Goal: Transaction & Acquisition: Purchase product/service

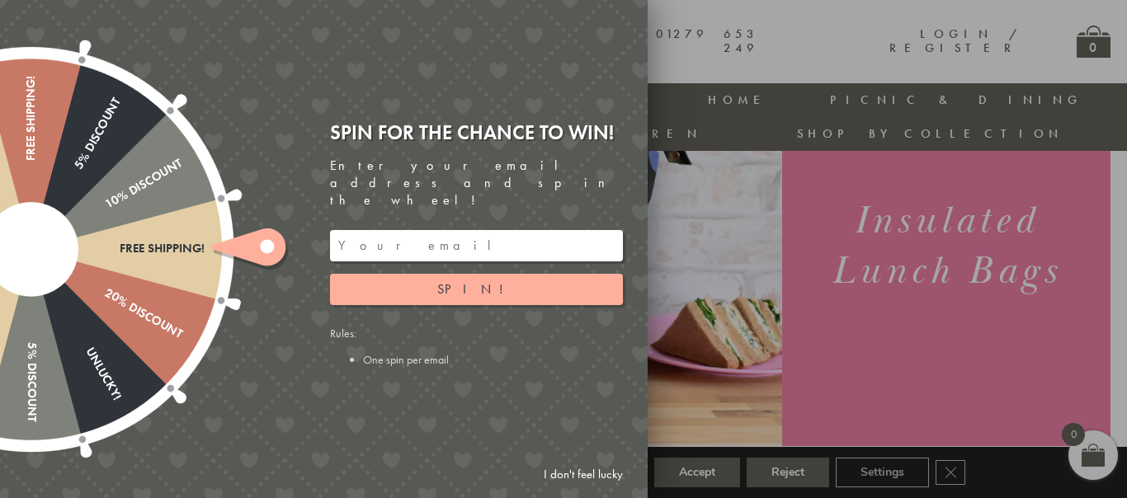
click at [571, 230] on input "email" at bounding box center [476, 245] width 293 height 31
click at [568, 468] on link "I don't feel lucky" at bounding box center [583, 475] width 96 height 31
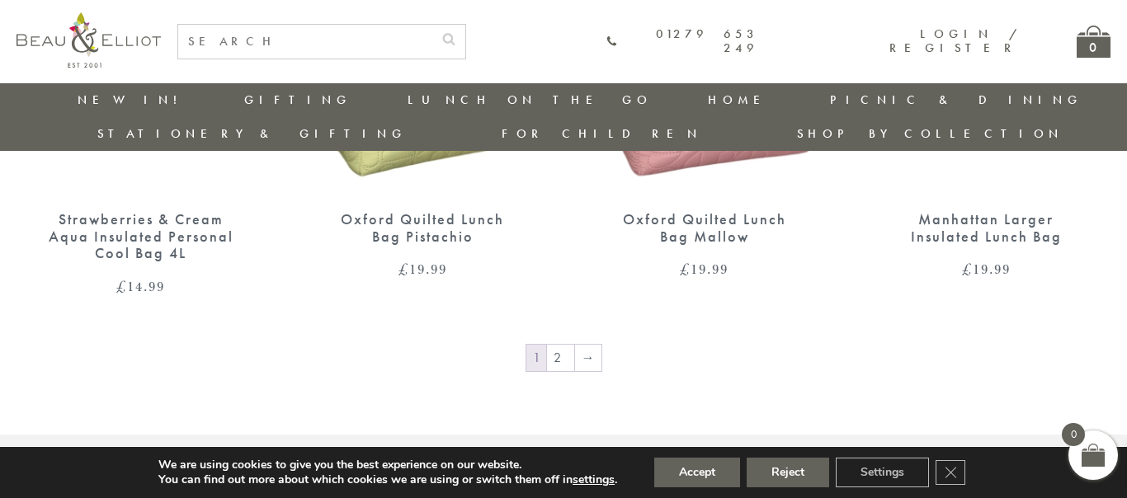
scroll to position [2817, 0]
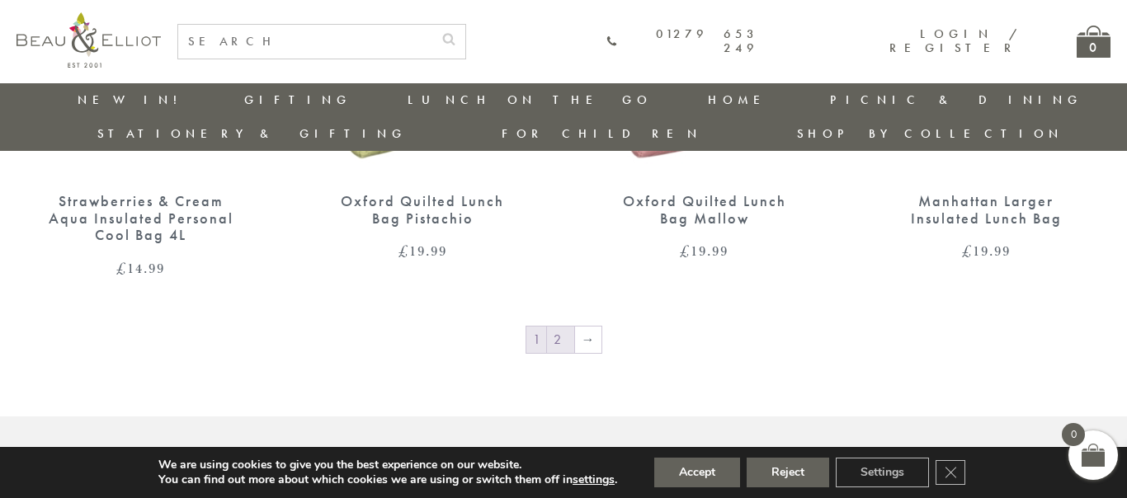
click at [557, 327] on link "2" at bounding box center [560, 340] width 27 height 26
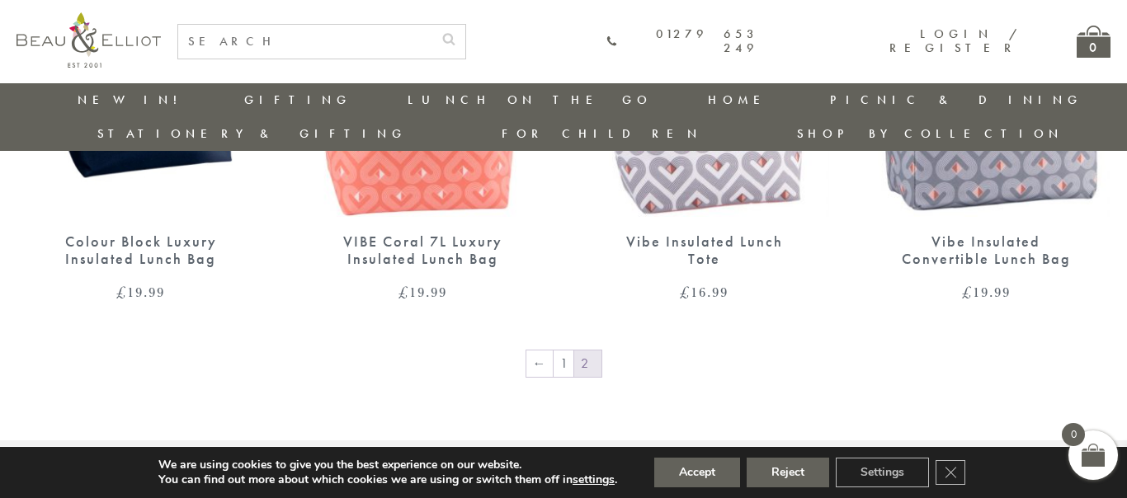
scroll to position [2373, 0]
click at [562, 350] on link "1" at bounding box center [564, 363] width 20 height 26
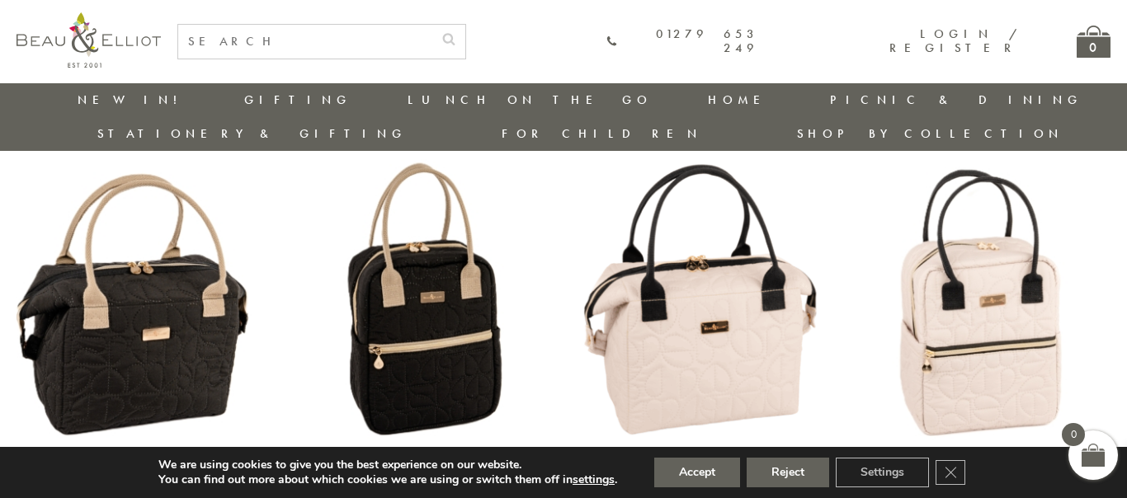
scroll to position [1087, 0]
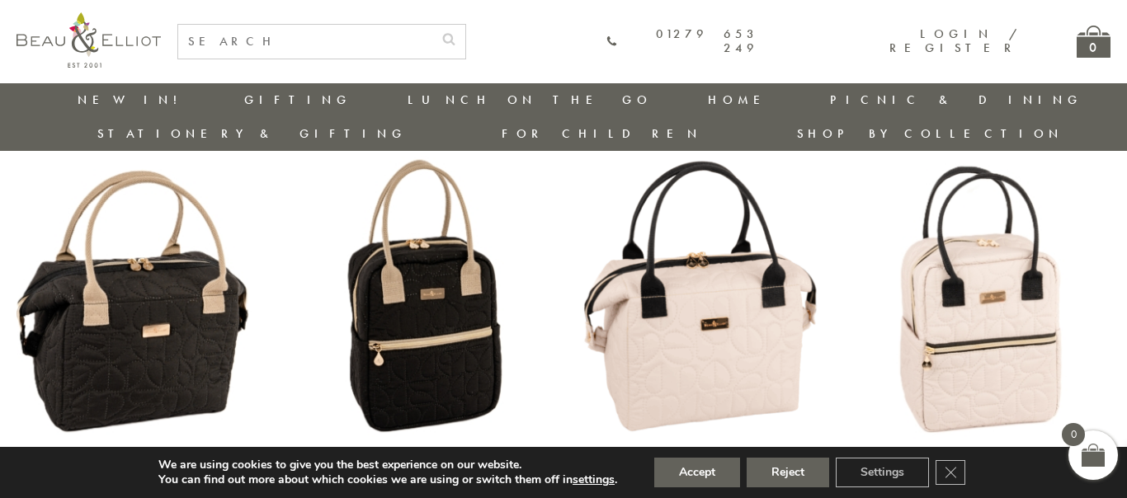
click at [419, 271] on img at bounding box center [423, 304] width 249 height 321
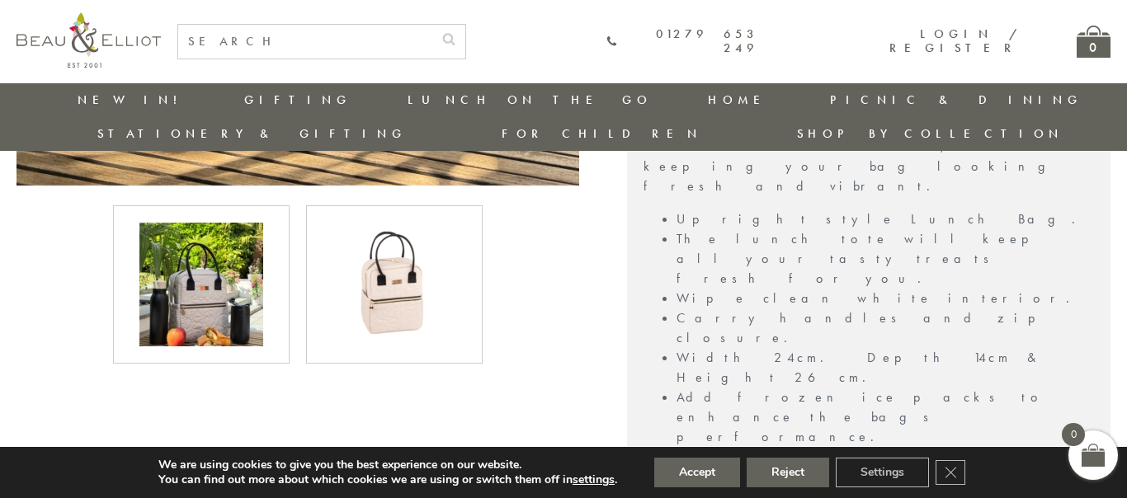
scroll to position [777, 0]
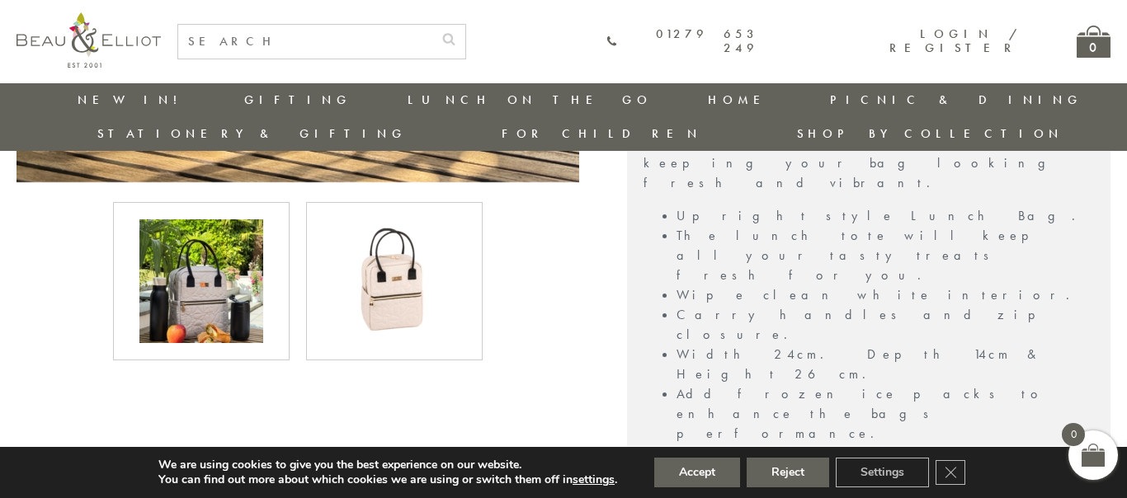
click at [411, 223] on img at bounding box center [394, 281] width 124 height 124
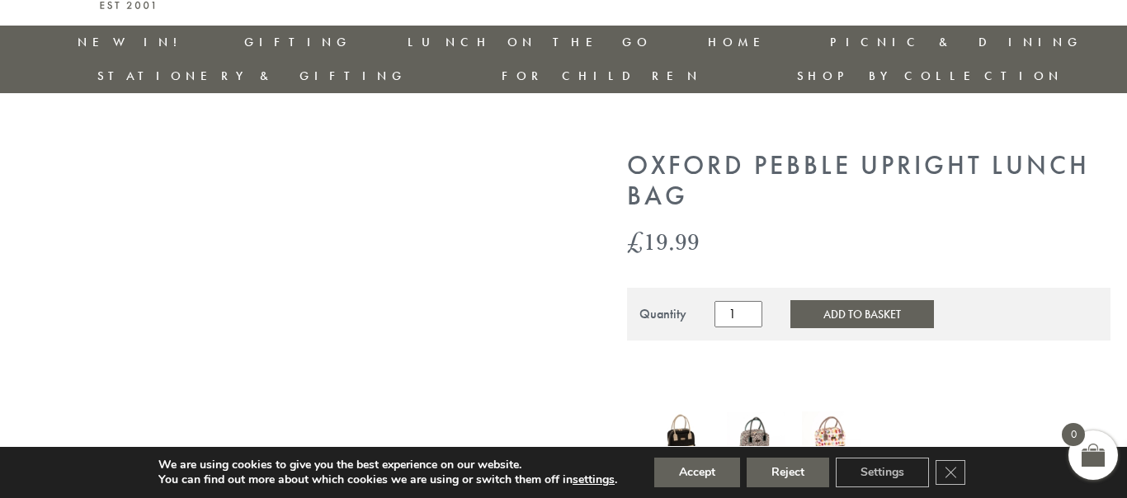
scroll to position [0, 0]
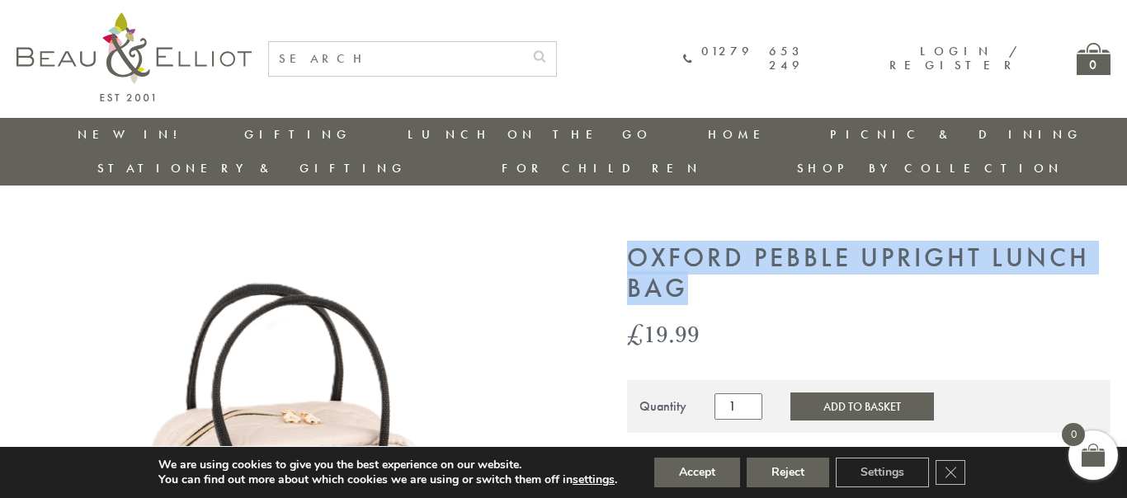
drag, startPoint x: 628, startPoint y: 219, endPoint x: 685, endPoint y: 248, distance: 64.2
click at [685, 248] on h1 "Oxford Pebble Upright Lunch Bag" at bounding box center [868, 273] width 483 height 61
copy h1 "Oxford Pebble Upright Lunch Bag"
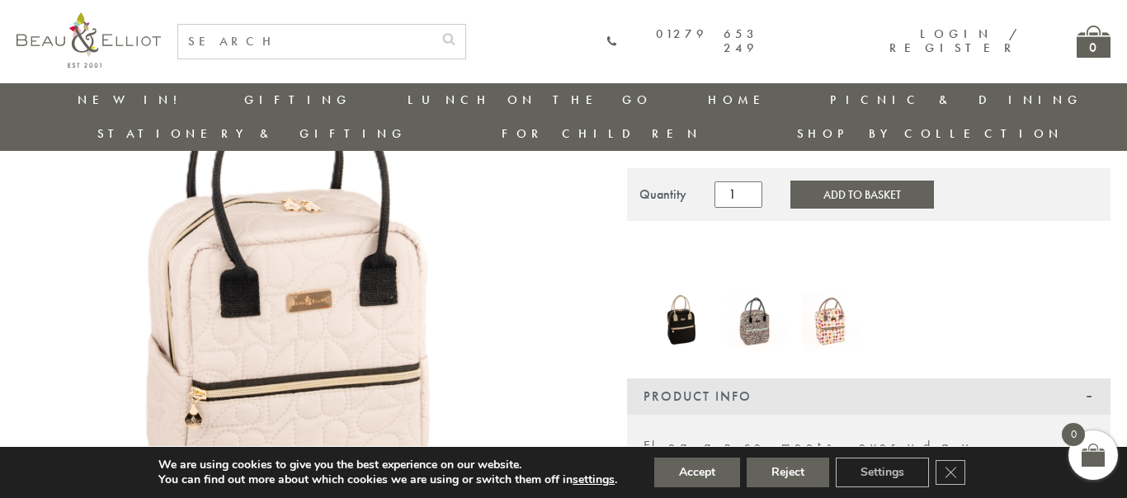
scroll to position [200, 0]
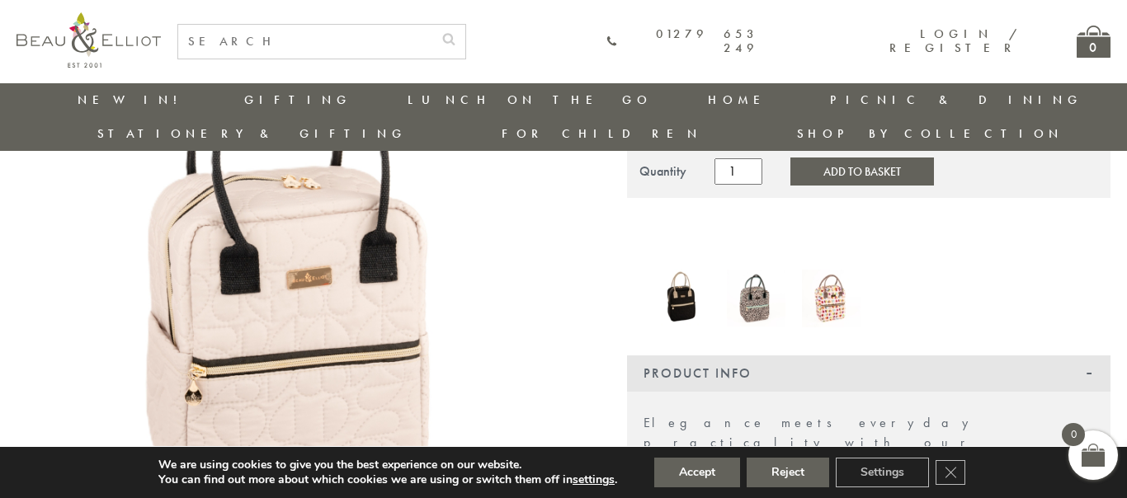
click at [750, 270] on img at bounding box center [756, 298] width 59 height 57
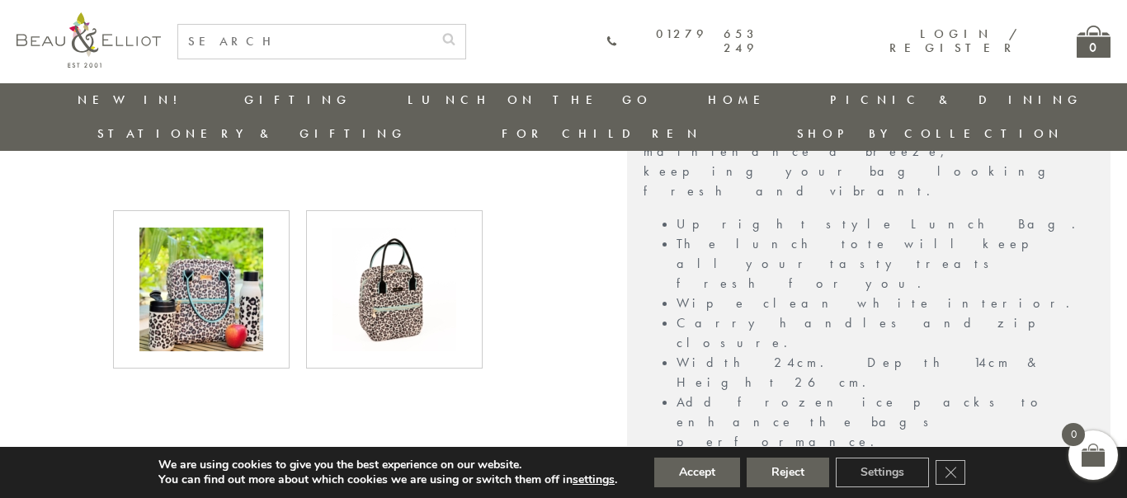
scroll to position [771, 0]
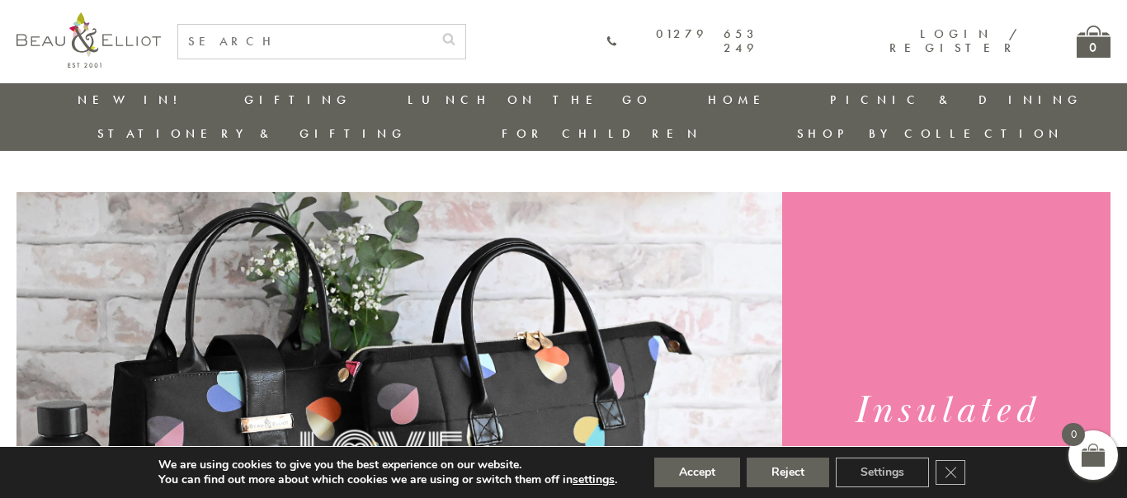
scroll to position [1033, 0]
